Goal: Register for event/course

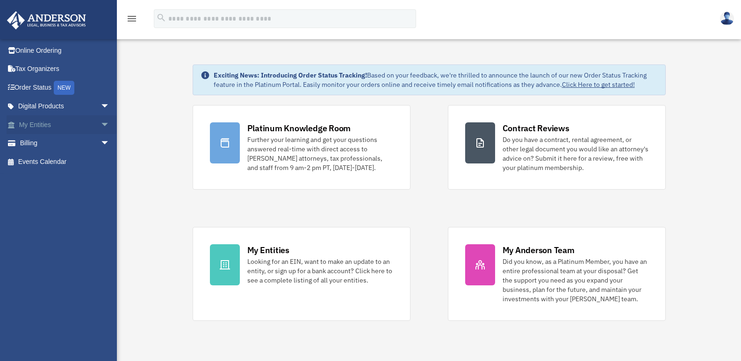
click at [36, 122] on link "My Entities arrow_drop_down" at bounding box center [65, 124] width 117 height 19
click at [100, 123] on span "arrow_drop_down" at bounding box center [109, 124] width 19 height 19
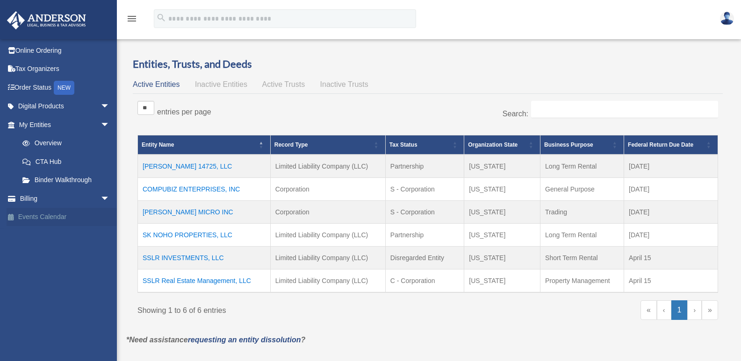
click at [41, 215] on link "Events Calendar" at bounding box center [65, 217] width 117 height 19
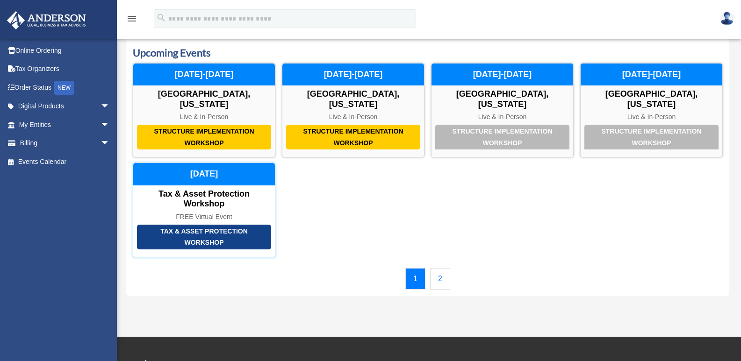
scroll to position [47, 0]
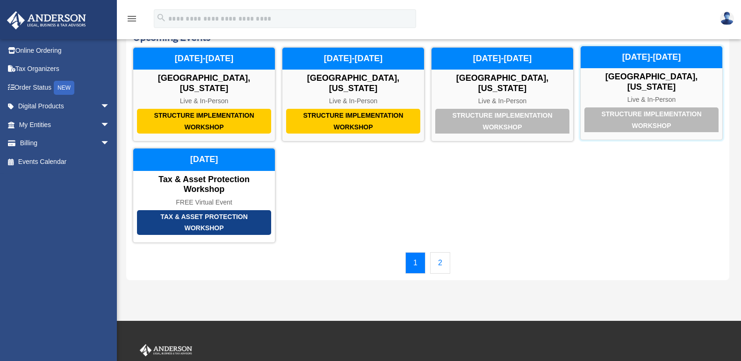
click at [650, 96] on div "Live & In-Person" at bounding box center [651, 100] width 142 height 8
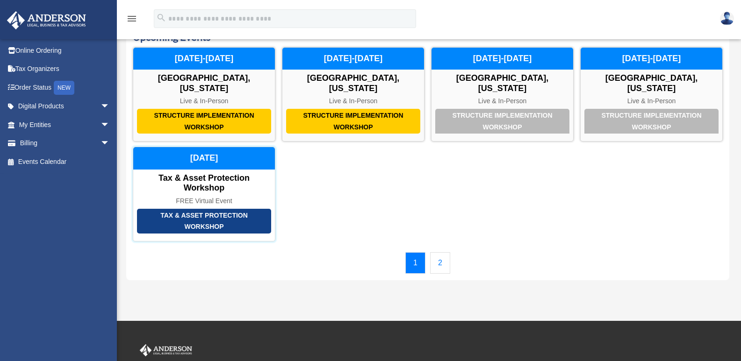
click at [201, 209] on div "Tax & Asset Protection Workshop" at bounding box center [204, 221] width 134 height 25
